Goal: Task Accomplishment & Management: Use online tool/utility

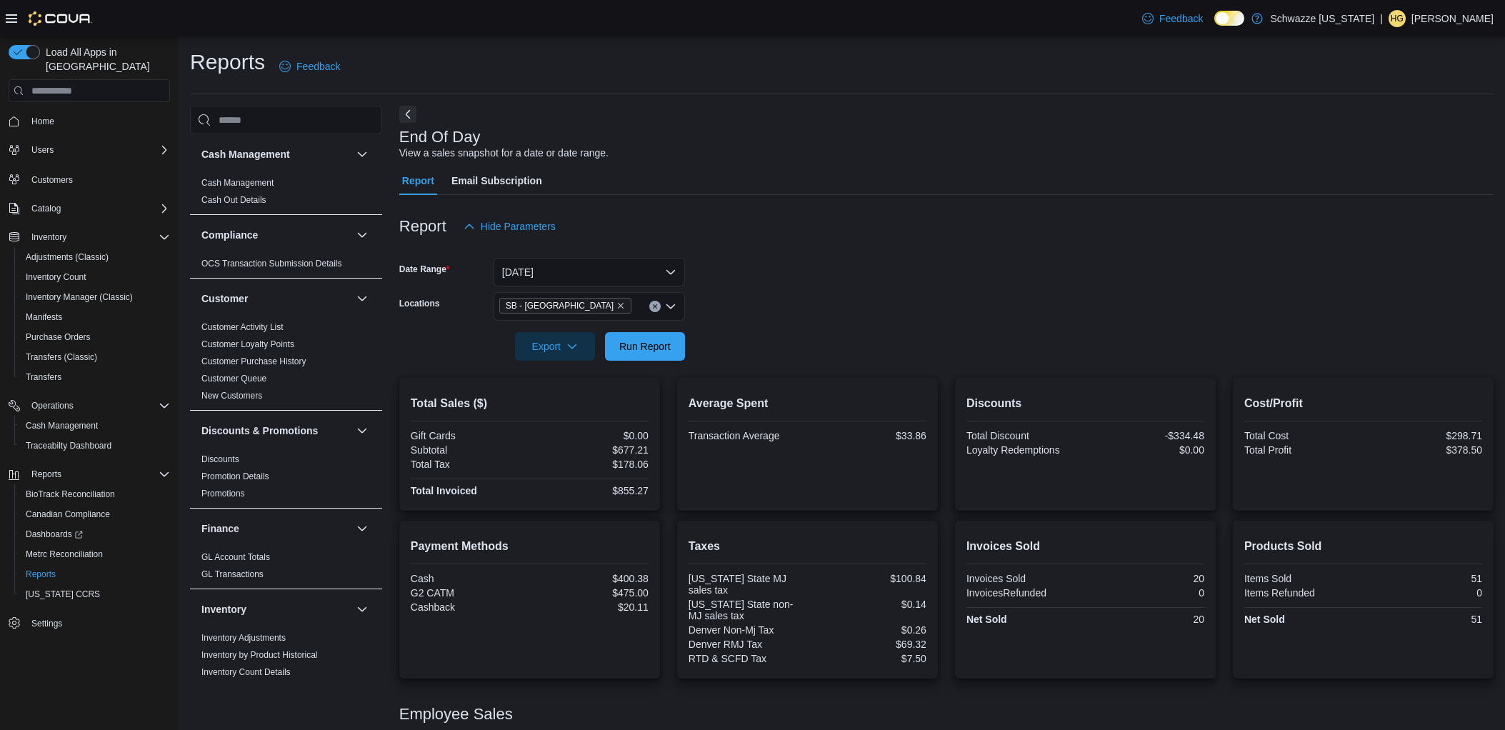
scroll to position [126, 0]
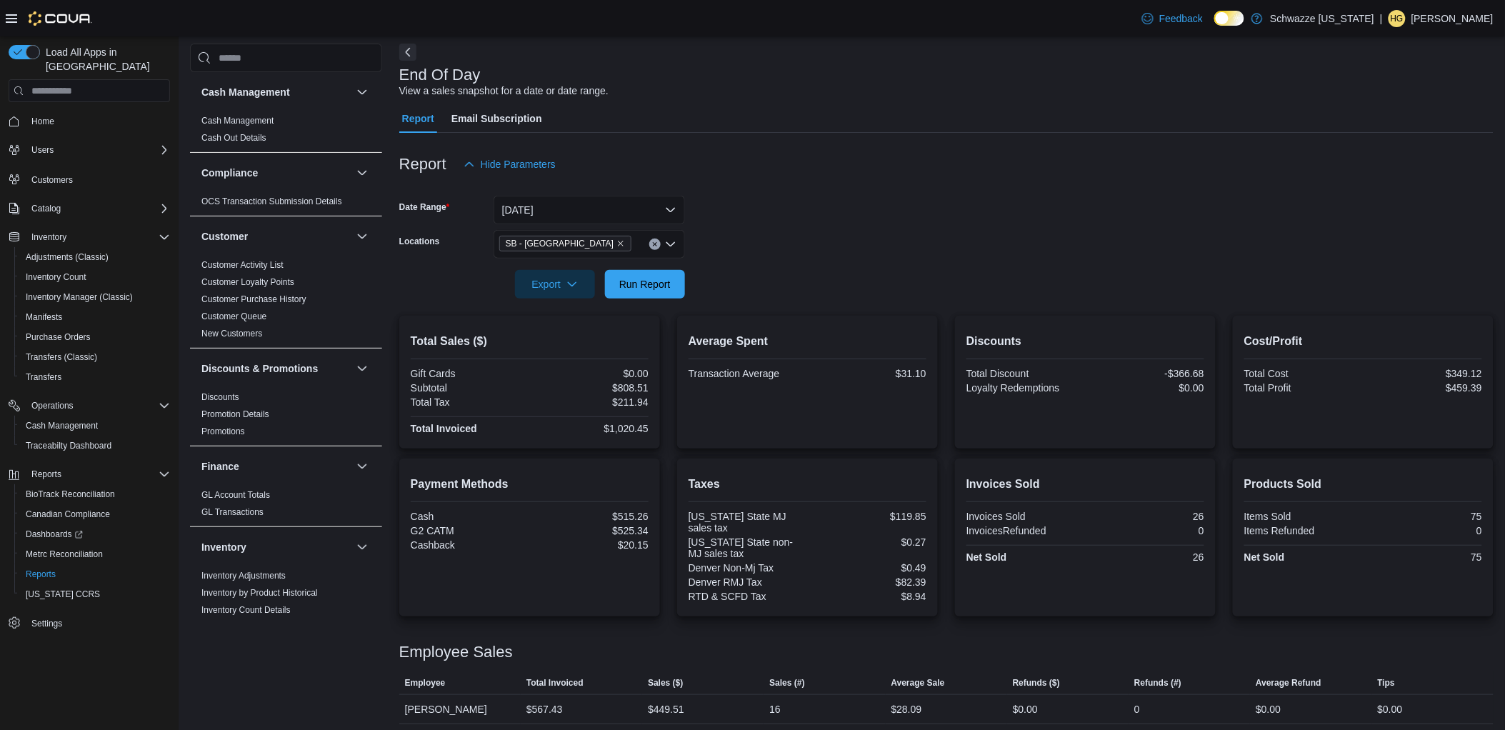
scroll to position [126, 0]
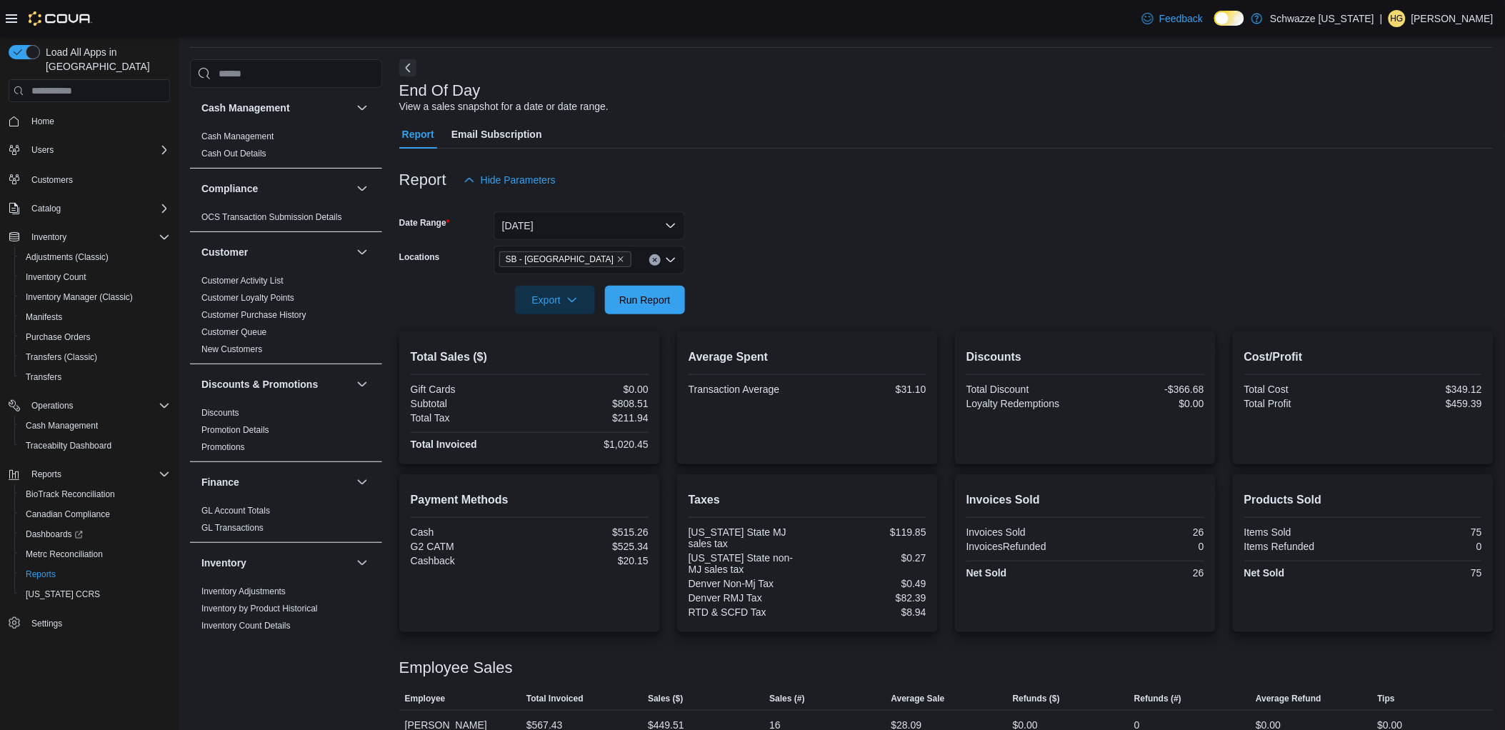
scroll to position [126, 0]
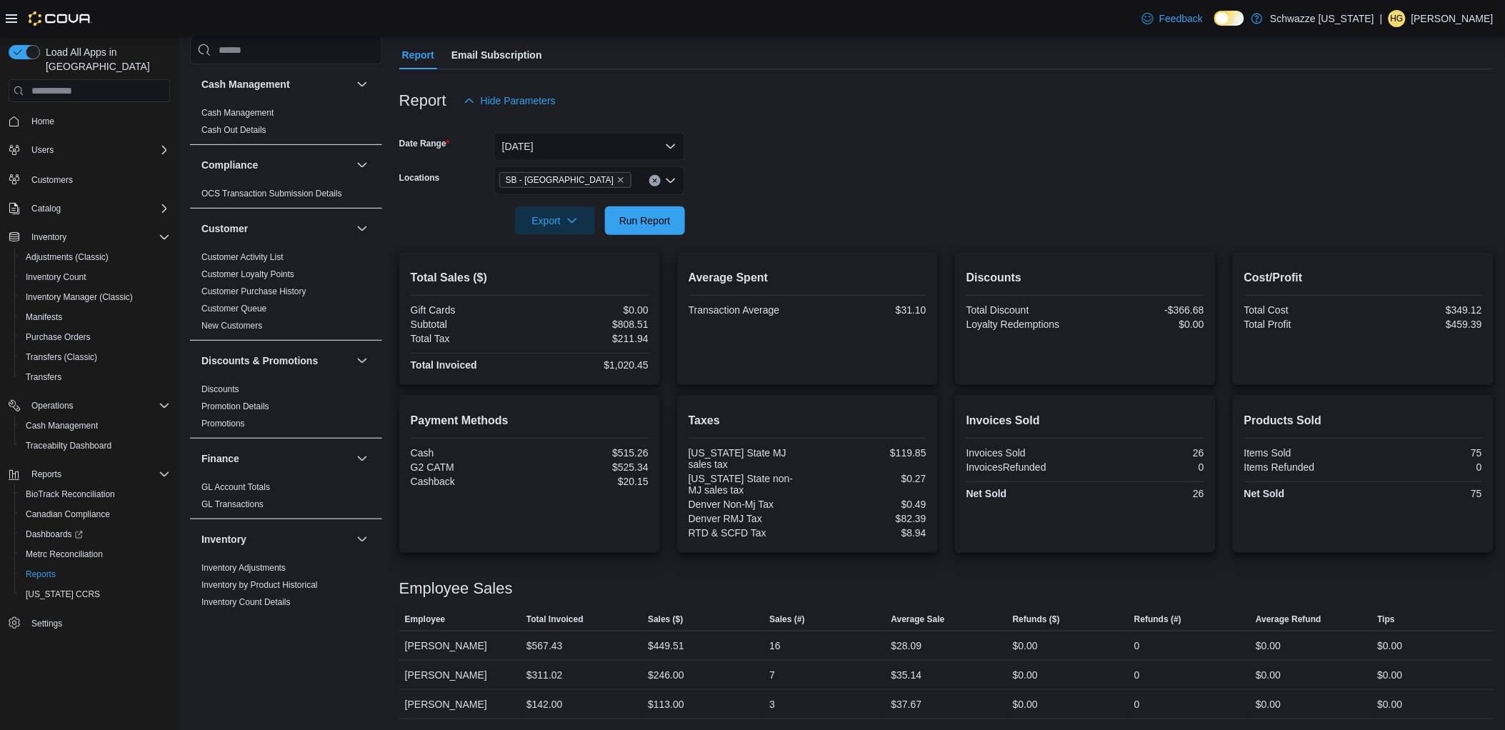
drag, startPoint x: 404, startPoint y: 697, endPoint x: 493, endPoint y: 702, distance: 88.7
click at [493, 702] on div "[PERSON_NAME]" at bounding box center [459, 704] width 121 height 29
drag, startPoint x: 493, startPoint y: 702, endPoint x: 654, endPoint y: 590, distance: 196.0
click at [654, 590] on div "Employee Sales" at bounding box center [946, 588] width 1095 height 17
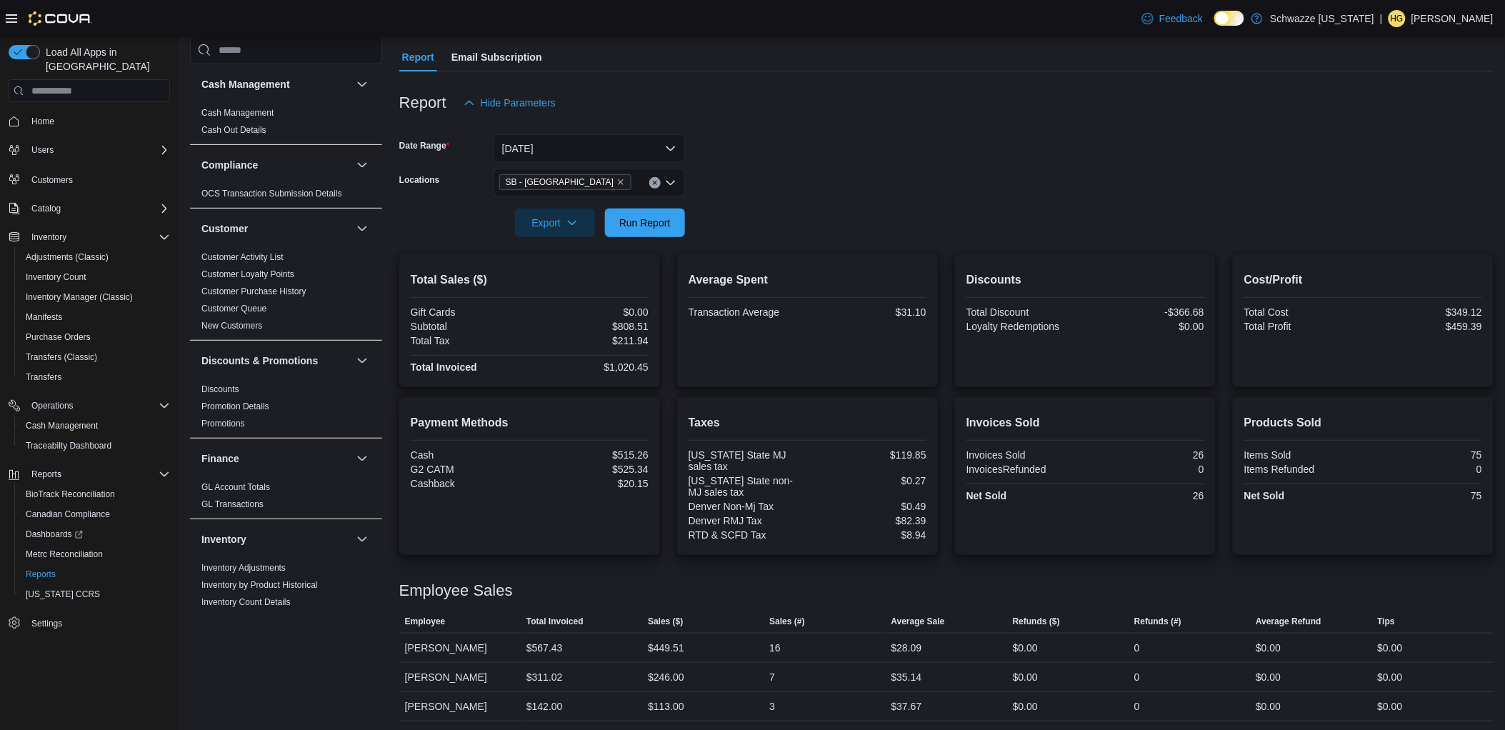
scroll to position [126, 0]
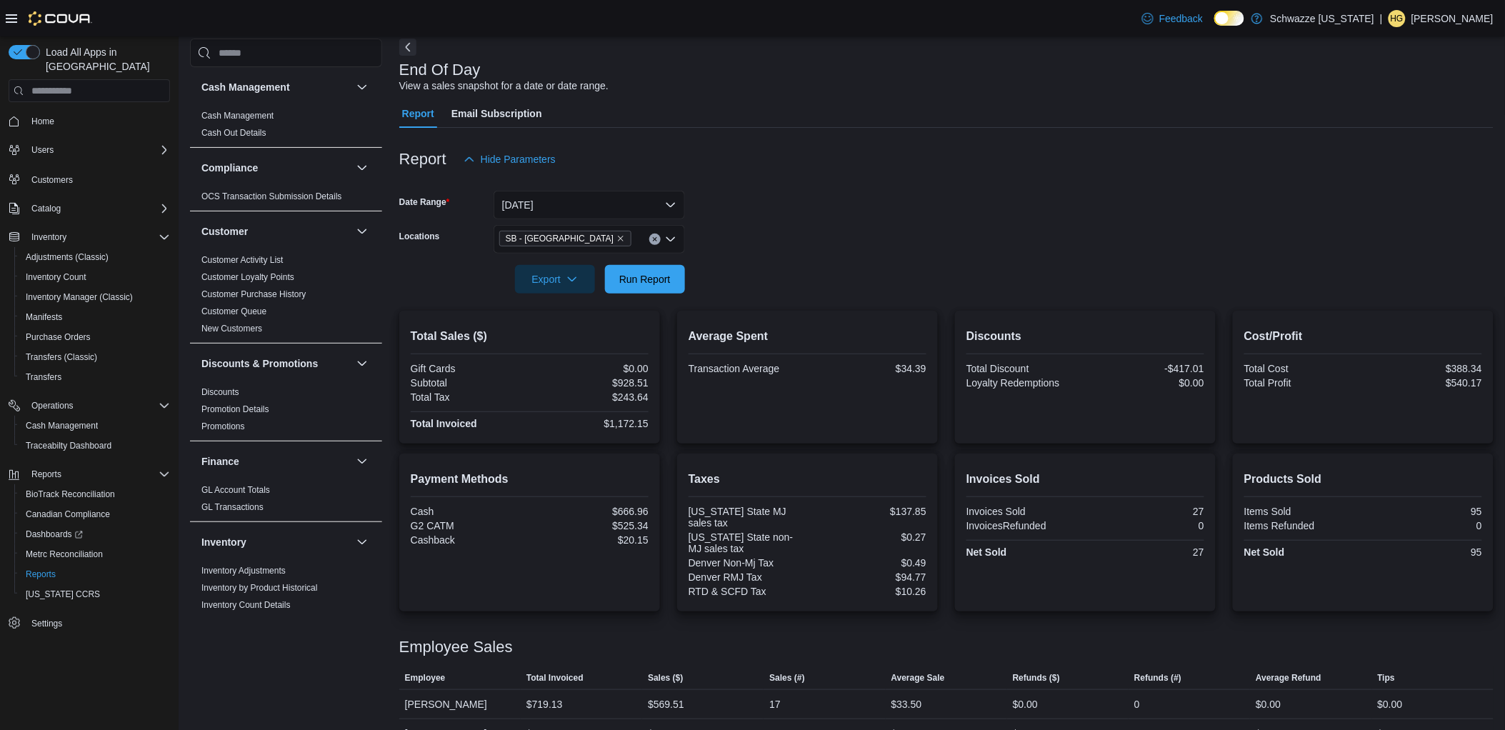
scroll to position [126, 0]
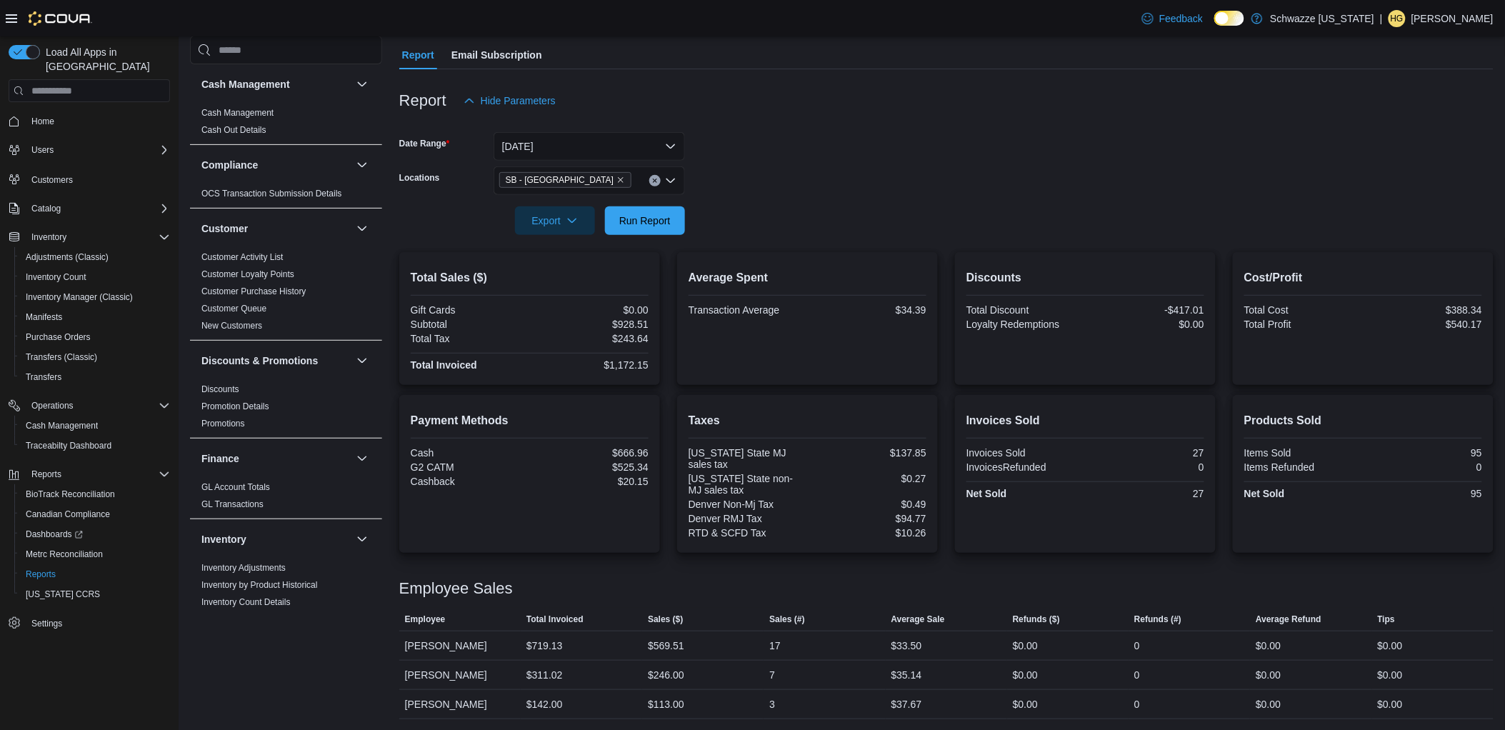
click at [874, 81] on div at bounding box center [946, 77] width 1095 height 17
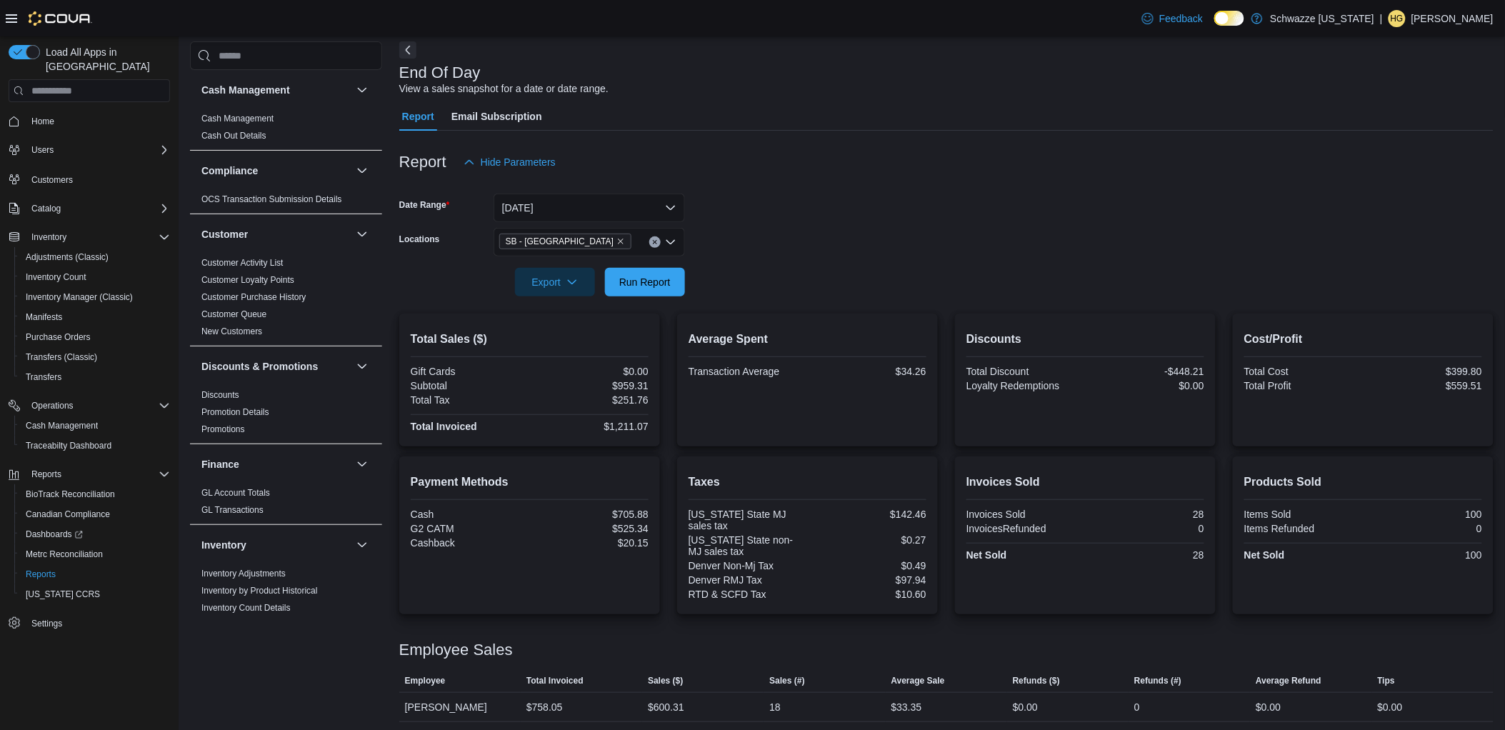
scroll to position [126, 0]
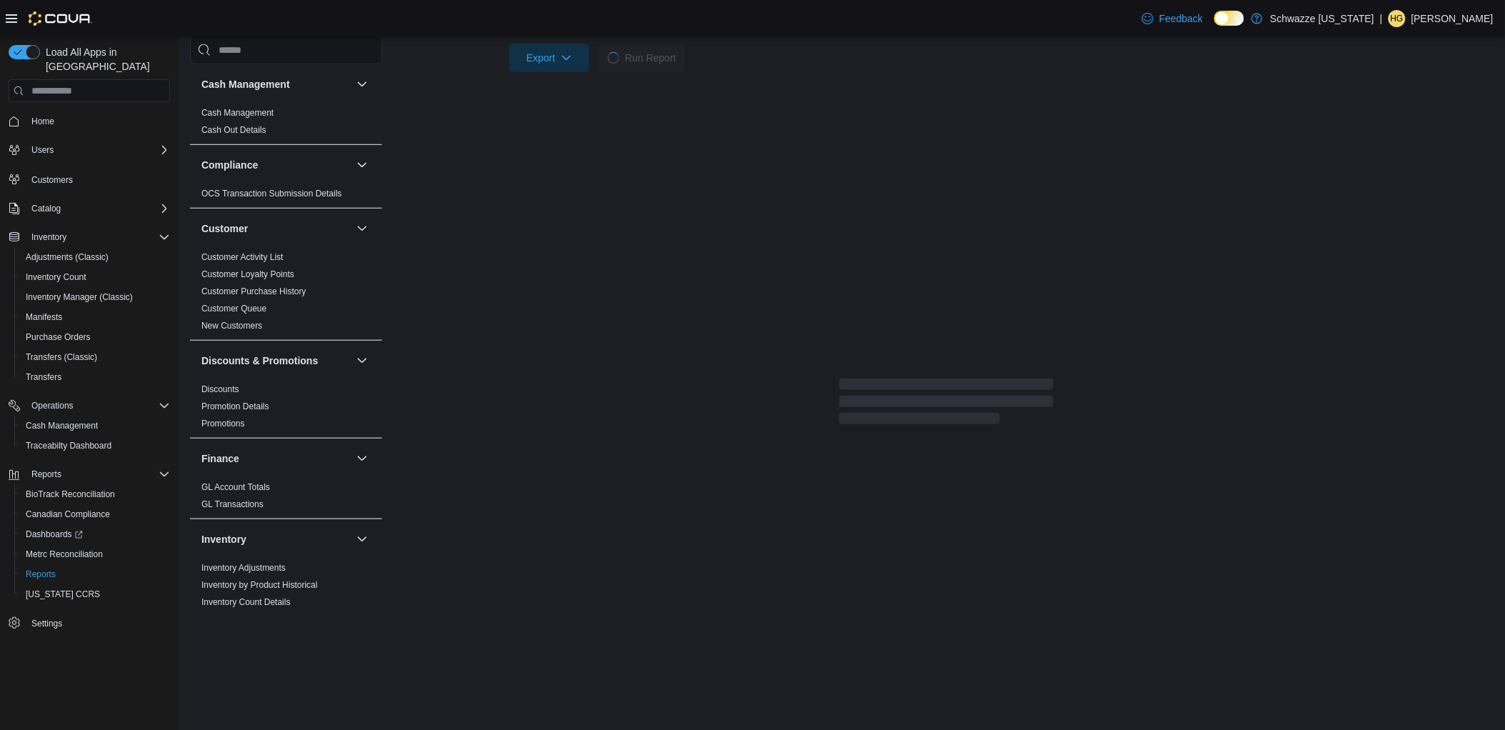
scroll to position [126, 0]
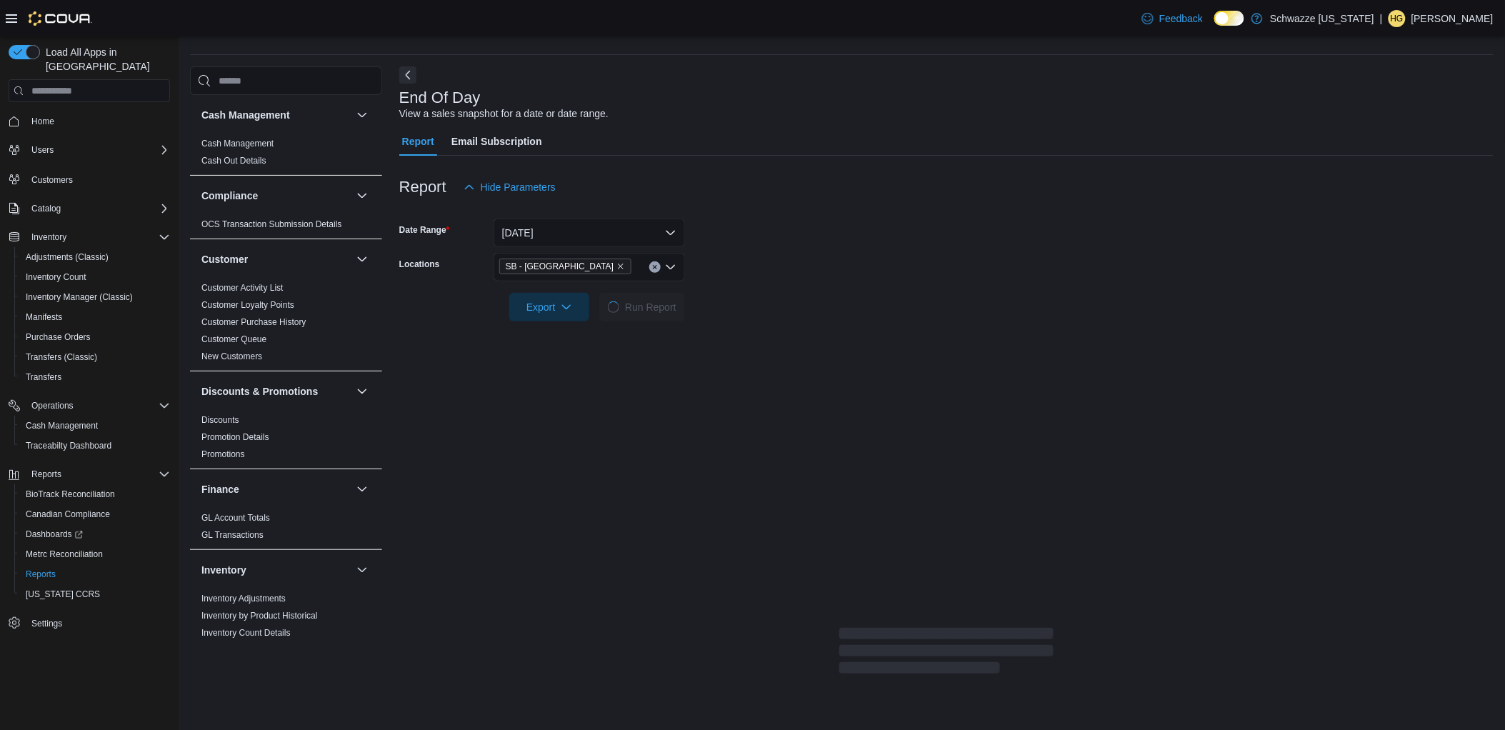
scroll to position [126, 0]
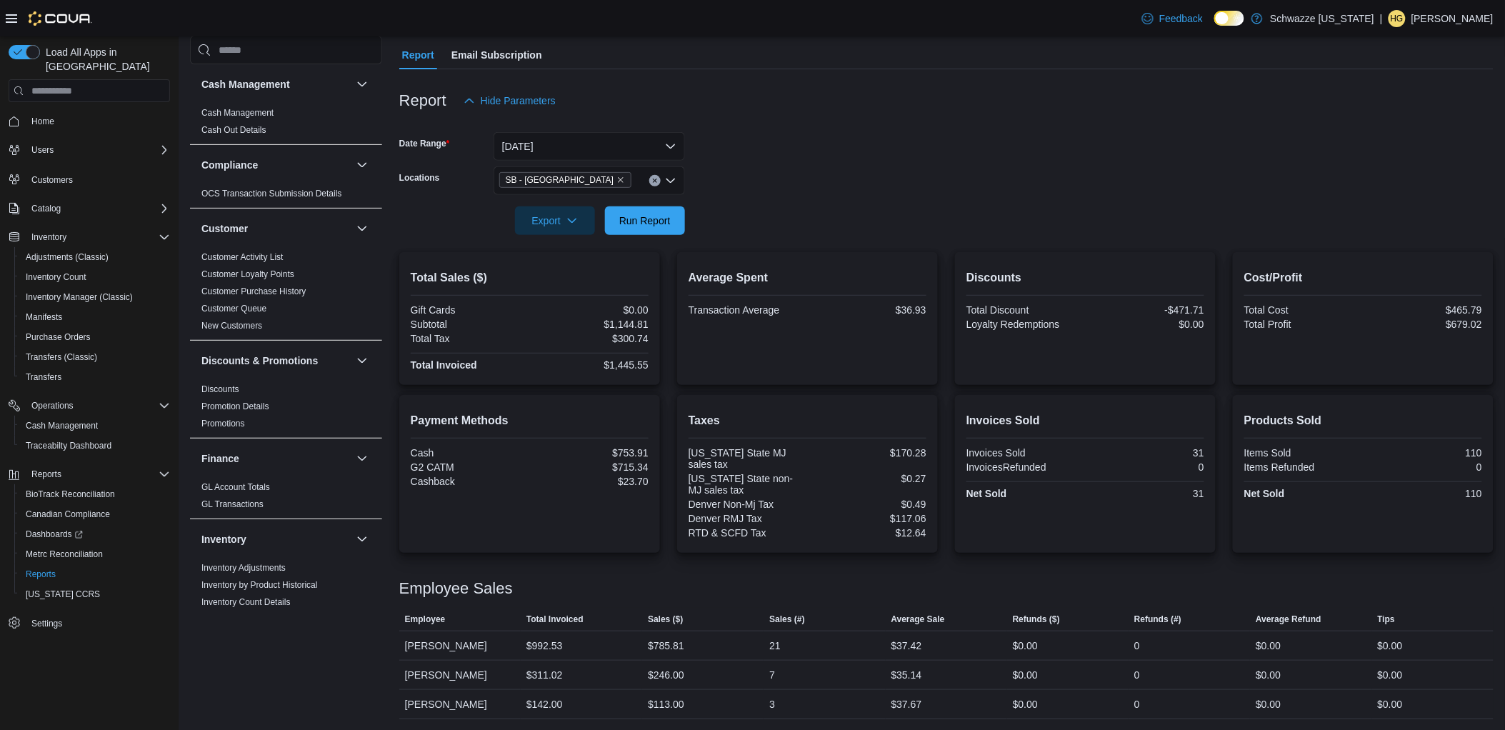
click at [959, 132] on form "Date Range [DATE] Locations SB - [GEOGRAPHIC_DATA] Export Run Report" at bounding box center [946, 175] width 1095 height 120
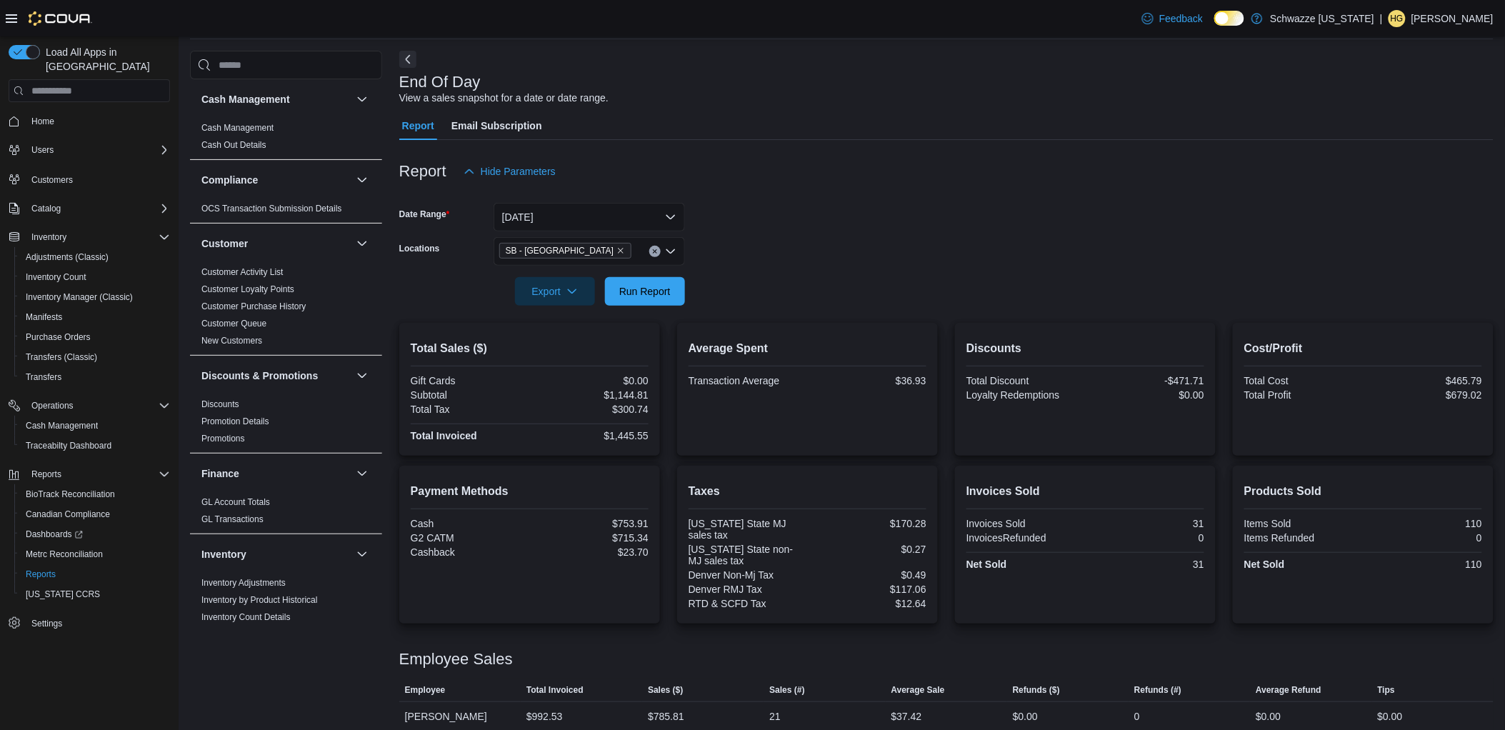
scroll to position [126, 0]
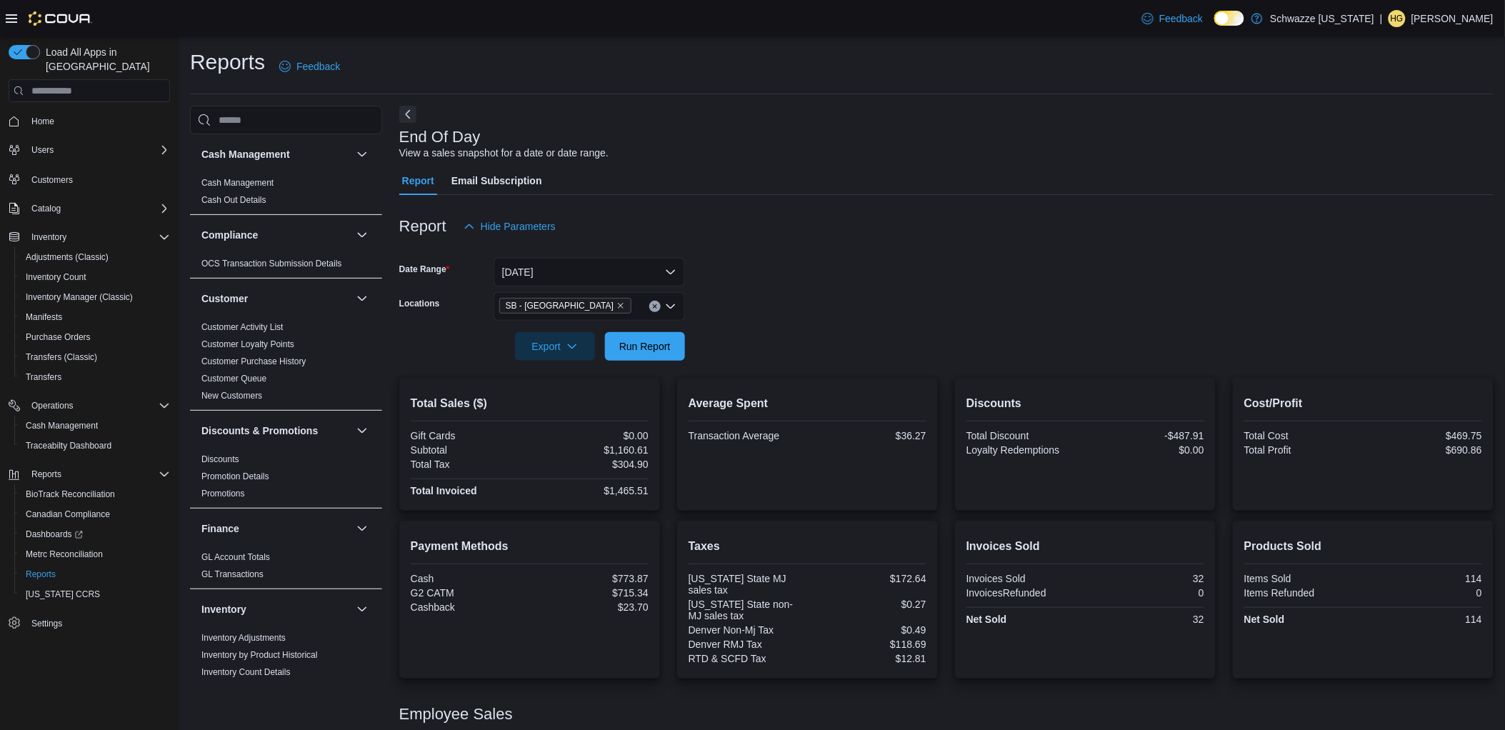
scroll to position [126, 0]
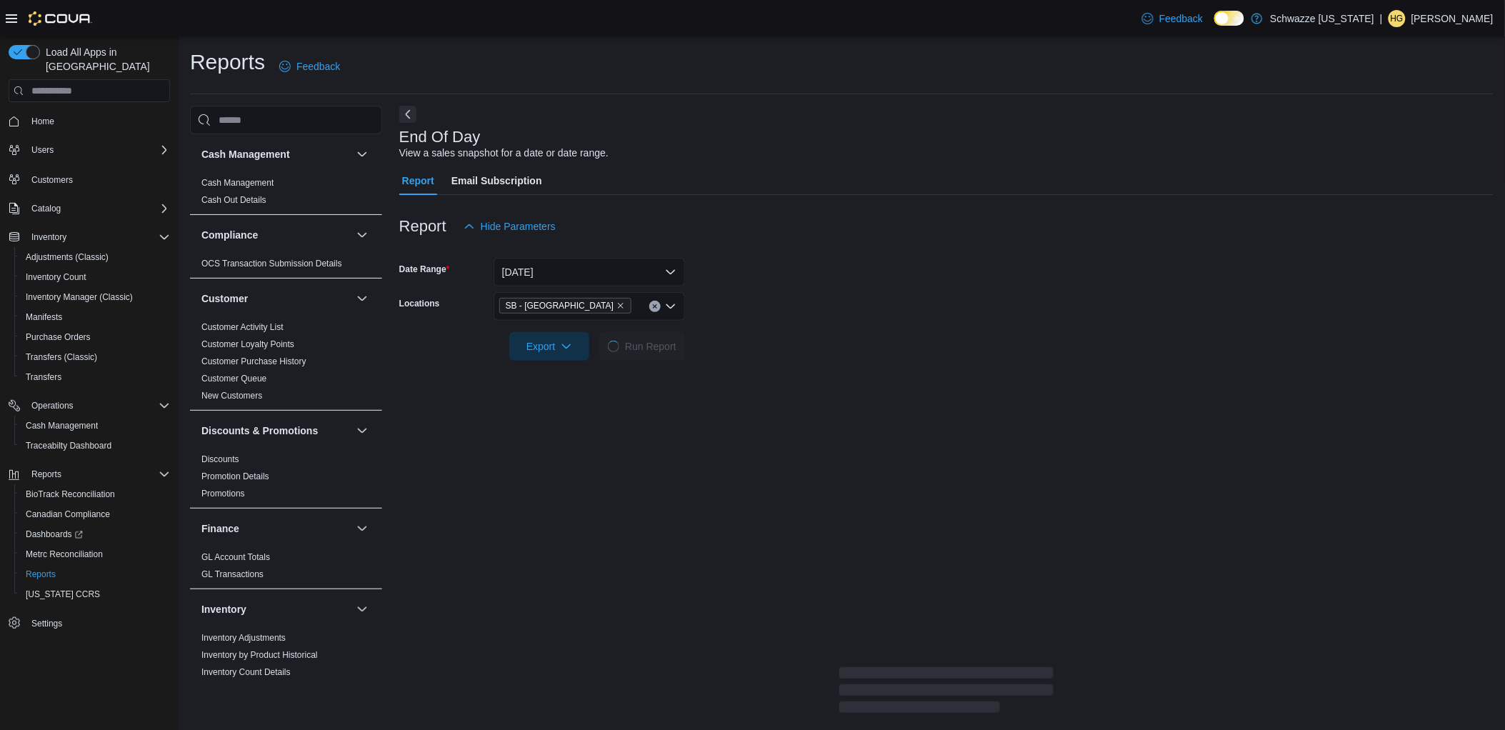
scroll to position [126, 0]
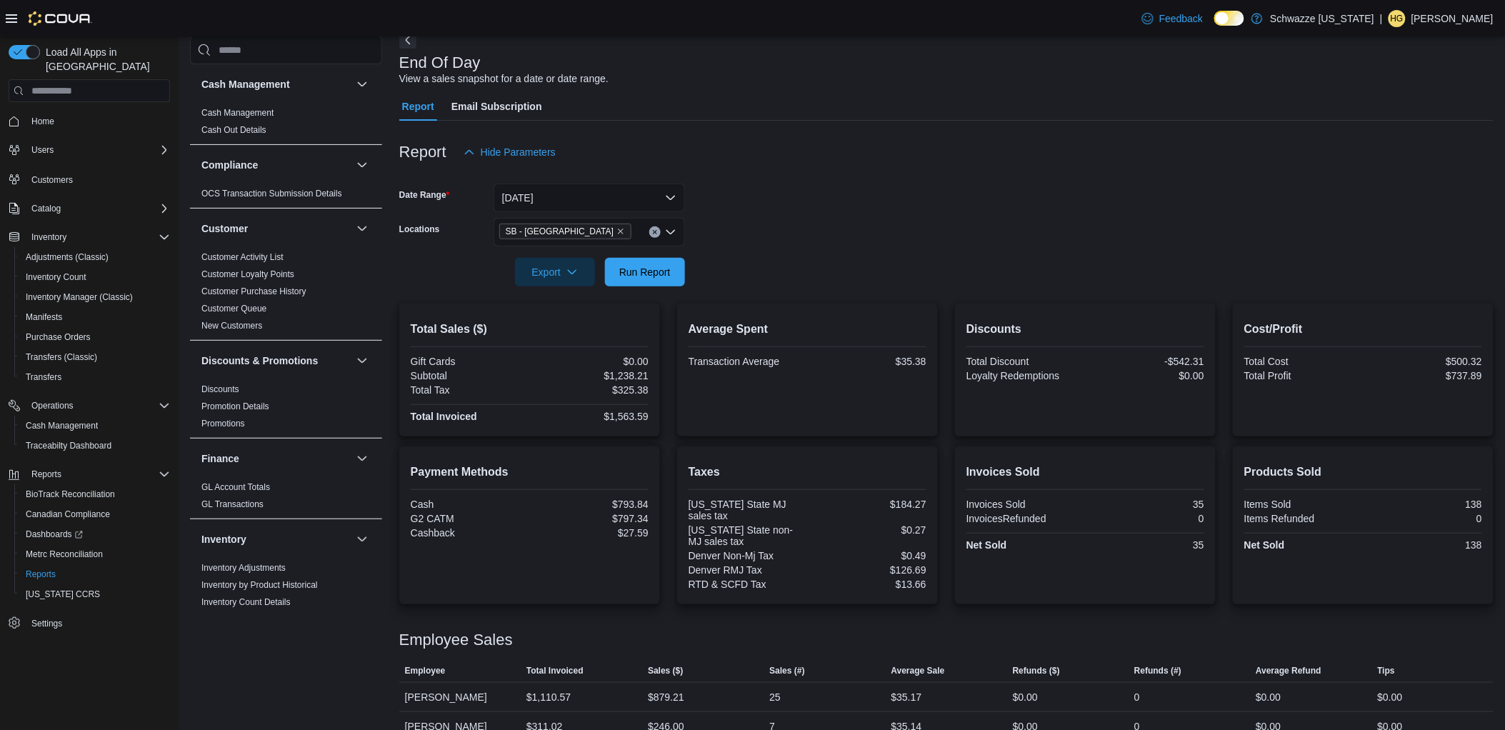
scroll to position [126, 0]
